Goal: Task Accomplishment & Management: Manage account settings

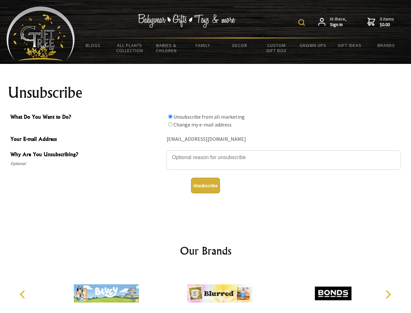
click at [303, 22] on img at bounding box center [302, 22] width 7 height 7
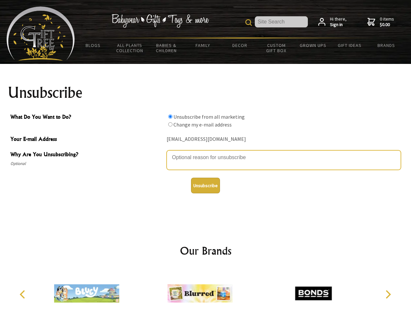
click at [206, 152] on textarea "Why Are You Unsubscribing?" at bounding box center [284, 160] width 235 height 20
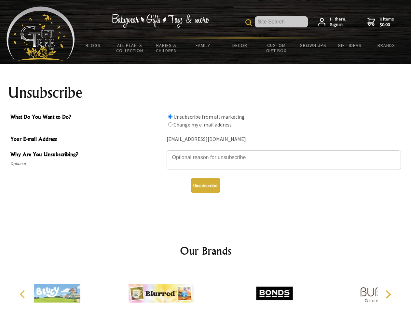
click at [170, 116] on input "What Do You Want to Do?" at bounding box center [170, 116] width 4 height 4
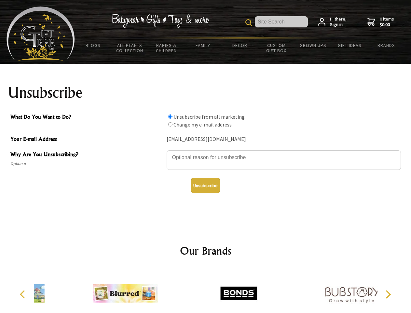
click at [170, 124] on input "What Do You Want to Do?" at bounding box center [170, 124] width 4 height 4
radio input "true"
click at [206, 185] on button "Unsubscribe" at bounding box center [205, 186] width 29 height 16
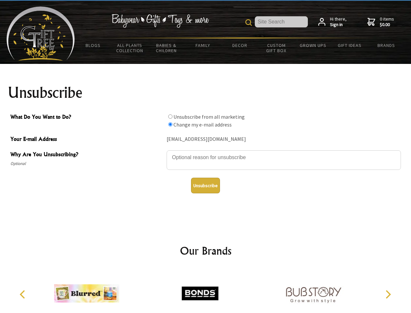
click at [206, 291] on img at bounding box center [200, 293] width 65 height 49
click at [23, 294] on icon "Previous" at bounding box center [23, 294] width 8 height 8
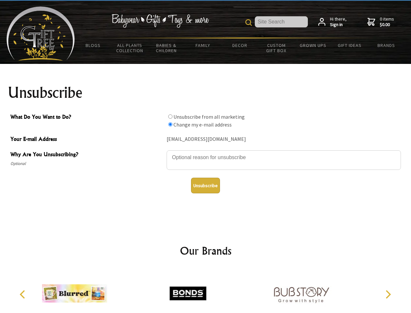
click at [388, 294] on icon "Next" at bounding box center [388, 294] width 8 height 8
